Goal: Communication & Community: Answer question/provide support

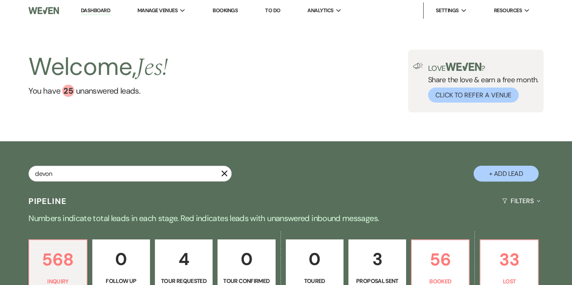
type input "devon"
select select "2"
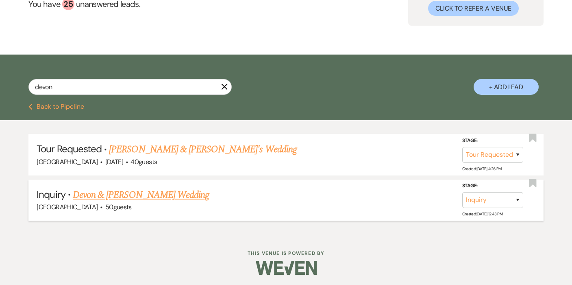
scroll to position [86, 0]
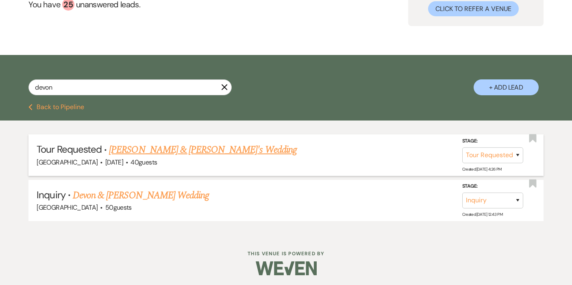
click at [155, 154] on link "[PERSON_NAME] & [PERSON_NAME]'s Wedding" at bounding box center [203, 149] width 188 height 15
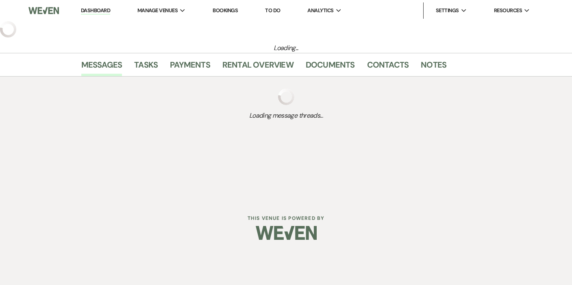
select select "2"
select select "7"
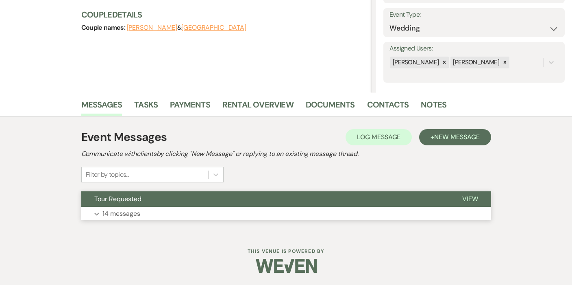
scroll to position [111, 0]
click at [114, 213] on p "14 messages" at bounding box center [121, 214] width 38 height 11
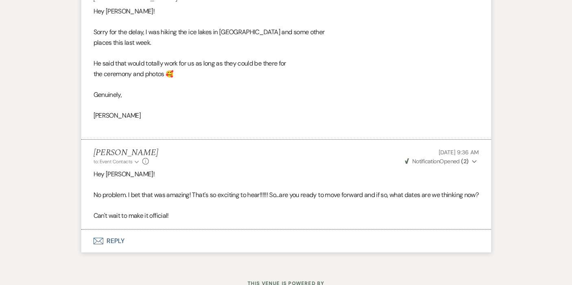
scroll to position [2248, 0]
click at [109, 230] on button "Envelope Reply" at bounding box center [286, 241] width 410 height 23
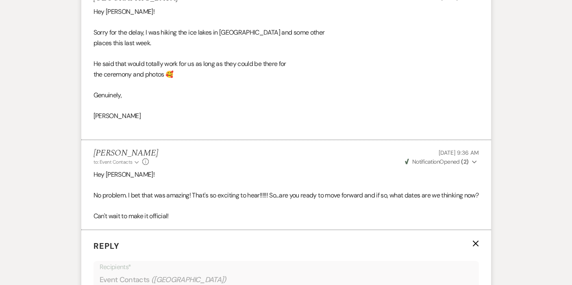
scroll to position [2387, 0]
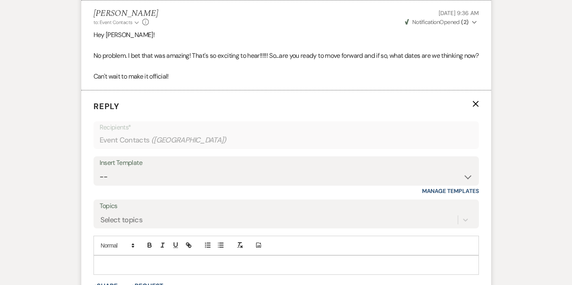
click at [172, 260] on p at bounding box center [286, 264] width 372 height 9
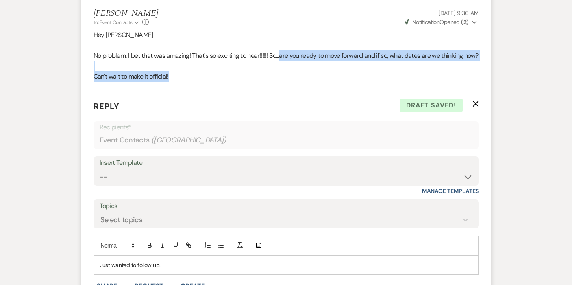
drag, startPoint x: 281, startPoint y: 14, endPoint x: 289, endPoint y: 47, distance: 33.8
click at [289, 47] on div "Hey [PERSON_NAME]! No problem. I bet that was amazing! That's so exciting to he…" at bounding box center [285, 56] width 385 height 52
copy div "are you ready to move forward and if so, what dates are we thinking now? Can't …"
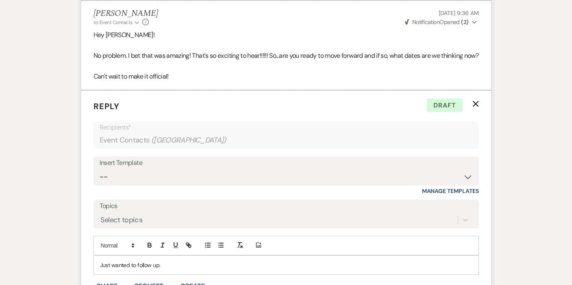
click at [182, 260] on p "Just wanted to follow up." at bounding box center [286, 264] width 372 height 9
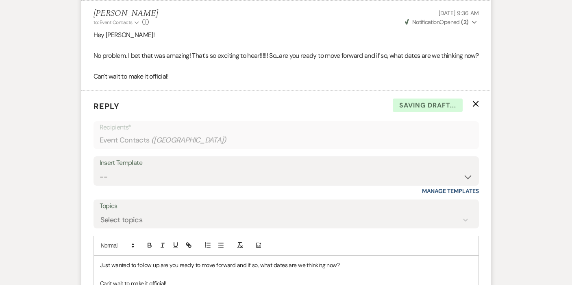
click at [164, 261] on span "are you ready to move forward and if so, what dates are we thinking now?" at bounding box center [250, 264] width 179 height 7
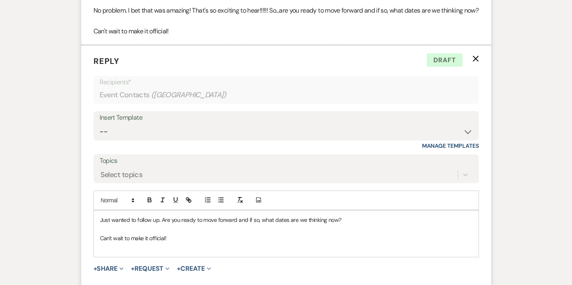
scroll to position [2477, 0]
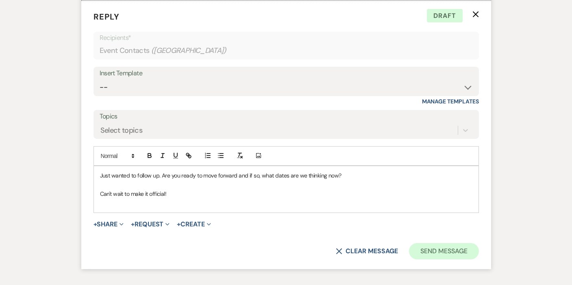
click at [434, 243] on button "Send Message" at bounding box center [444, 251] width 70 height 16
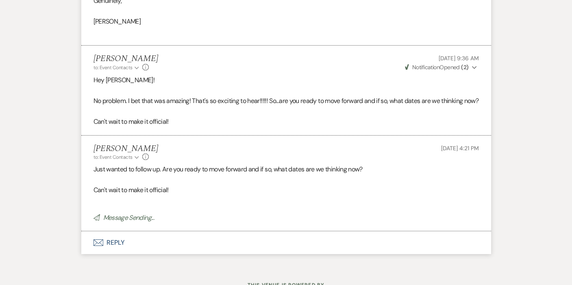
scroll to position [2326, 0]
